Goal: Task Accomplishment & Management: Manage account settings

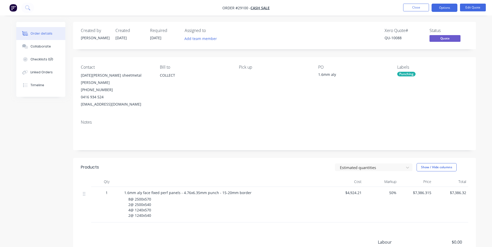
click at [11, 8] on img "button" at bounding box center [13, 8] width 8 height 8
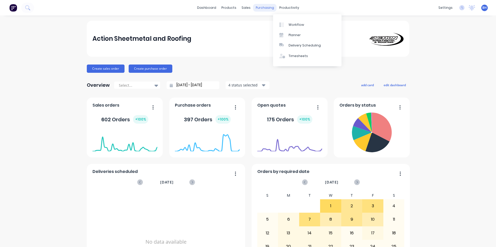
click at [261, 8] on div "purchasing" at bounding box center [265, 8] width 24 height 8
click at [262, 9] on div "purchasing" at bounding box center [265, 8] width 24 height 8
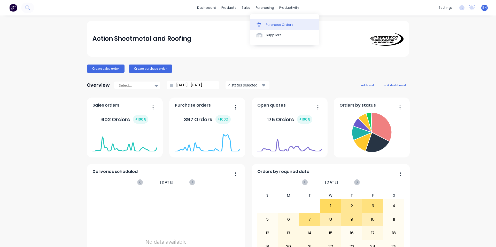
click at [271, 26] on div "Purchase Orders" at bounding box center [279, 24] width 27 height 5
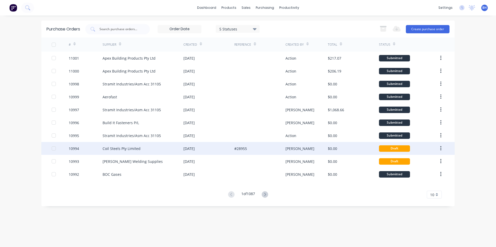
click at [69, 146] on div "10994" at bounding box center [74, 148] width 10 height 5
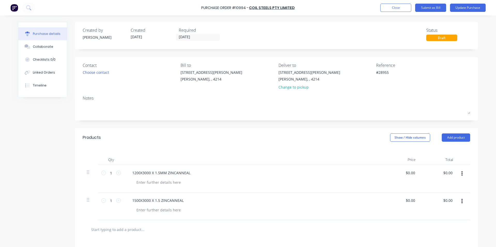
scroll to position [26, 0]
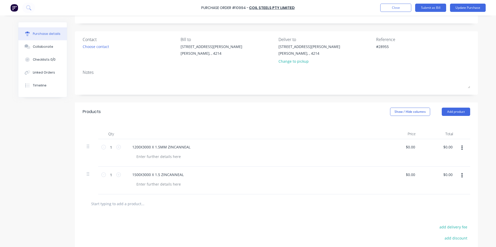
click at [461, 175] on button "button" at bounding box center [462, 175] width 12 height 9
click at [437, 218] on button "Delete" at bounding box center [446, 220] width 44 height 10
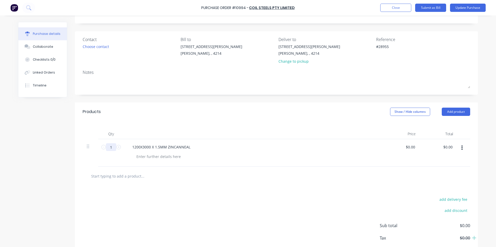
drag, startPoint x: 111, startPoint y: 146, endPoint x: 105, endPoint y: 148, distance: 6.1
click at [106, 148] on input "1" at bounding box center [111, 147] width 10 height 8
type textarea "x"
type input "3"
type textarea "x"
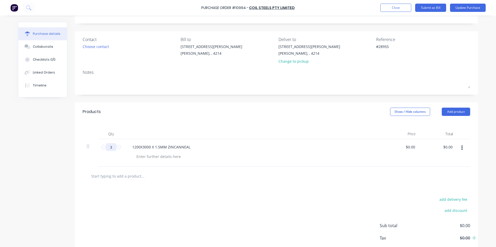
type input "3"
click at [188, 186] on div at bounding box center [277, 176] width 388 height 19
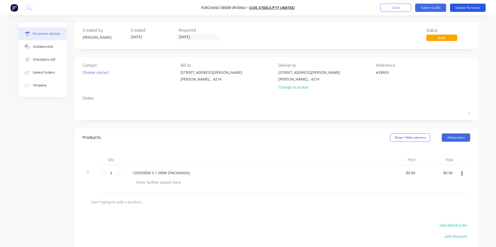
click at [478, 8] on button "Update Purchase" at bounding box center [468, 8] width 36 height 8
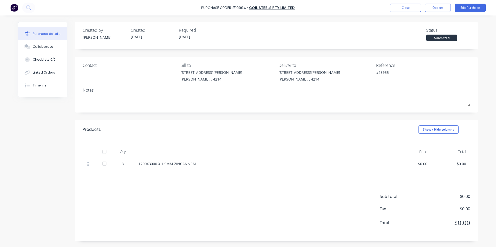
drag, startPoint x: 45, startPoint y: 6, endPoint x: 44, endPoint y: 13, distance: 6.7
click at [44, 13] on div "Purchase Order #10994 - Coil Steels Pty Limited Close Options Edit Purchase" at bounding box center [248, 8] width 496 height 16
click at [472, 9] on button "Edit Purchase" at bounding box center [470, 8] width 31 height 8
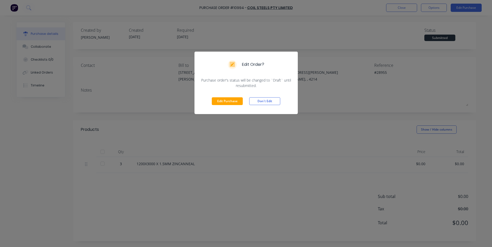
click at [292, 43] on div "Edit Order? Purchase order's status will be changed to `Draft` until resubmitte…" at bounding box center [246, 123] width 492 height 247
type textarea "x"
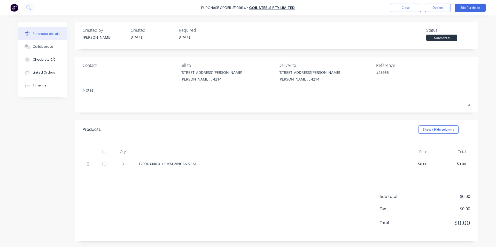
click at [8, 7] on div "Purchase Order #10994 - Coil Steels Pty Limited Close Options Edit Purchase" at bounding box center [248, 8] width 496 height 16
click at [9, 7] on div "Purchase Order #10994 - Coil Steels Pty Limited Close Options Edit Purchase" at bounding box center [248, 8] width 496 height 16
click at [12, 8] on img at bounding box center [14, 8] width 8 height 8
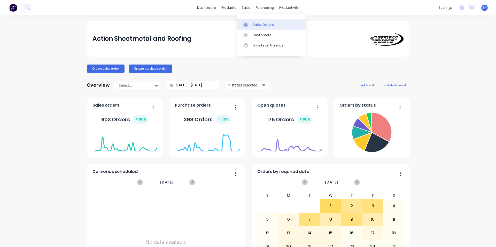
click at [258, 26] on div "Sales Orders" at bounding box center [263, 24] width 21 height 5
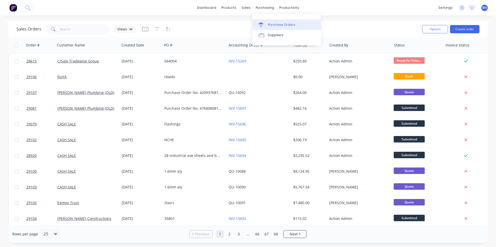
click at [270, 25] on div "Purchase Orders" at bounding box center [281, 24] width 27 height 5
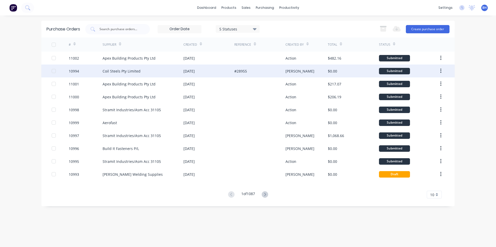
click at [78, 71] on div "10994" at bounding box center [74, 70] width 10 height 5
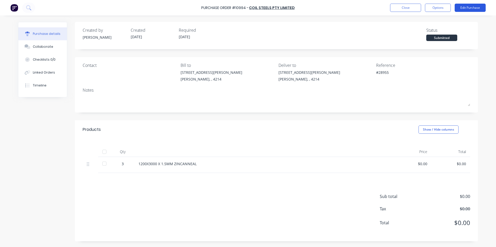
click at [473, 10] on button "Edit Purchase" at bounding box center [470, 8] width 31 height 8
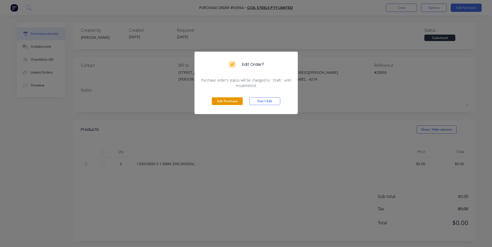
click at [231, 102] on button "Edit Purchase" at bounding box center [227, 101] width 31 height 8
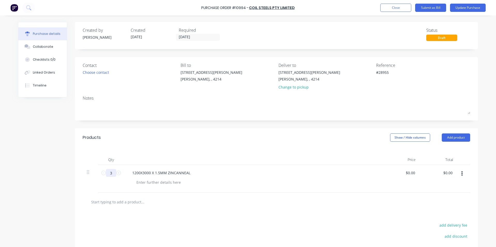
click at [113, 173] on input "3" at bounding box center [111, 173] width 10 height 8
type textarea "x"
type input "2"
type textarea "x"
type input "2"
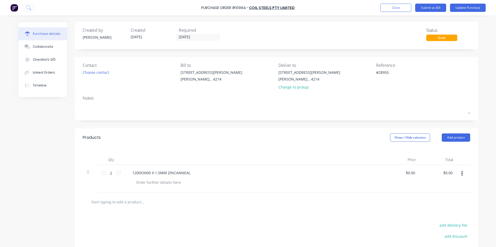
type textarea "x"
click at [207, 161] on div at bounding box center [253, 160] width 258 height 10
